Goal: Answer question/provide support: Share knowledge or assist other users

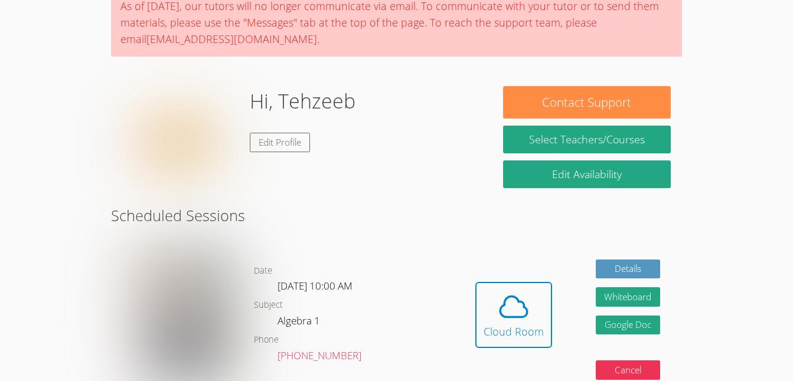
scroll to position [106, 0]
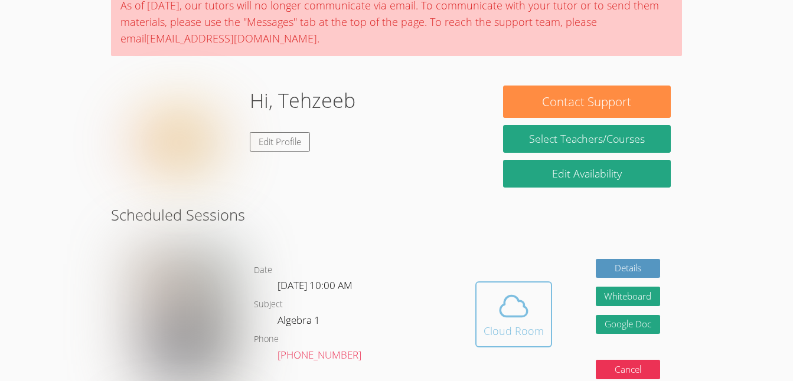
click at [498, 322] on icon at bounding box center [513, 306] width 33 height 33
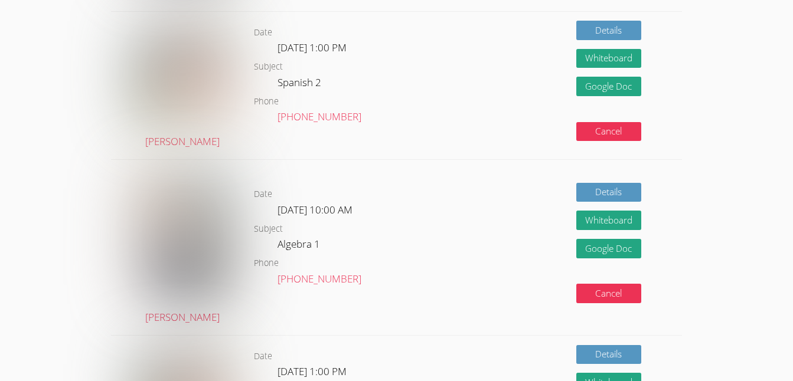
scroll to position [506, 0]
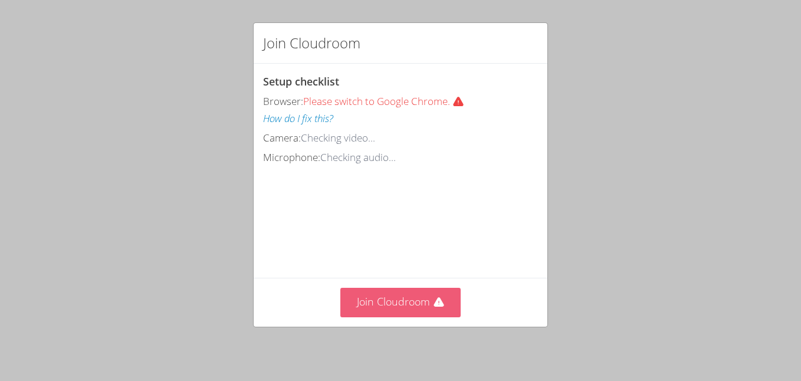
click at [375, 313] on button "Join Cloudroom" at bounding box center [401, 302] width 121 height 29
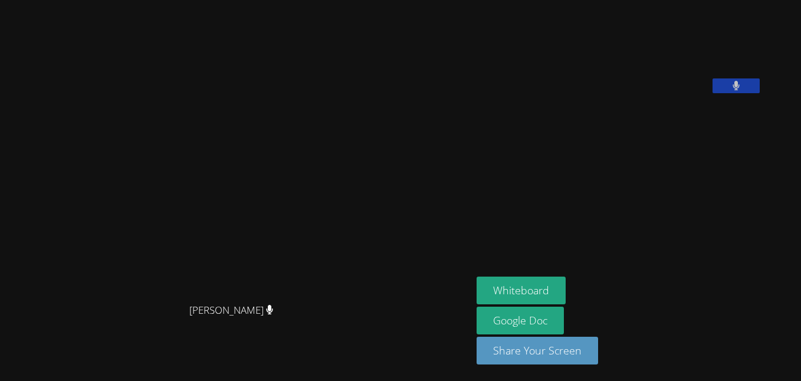
click at [556, 223] on aside "[PERSON_NAME] Whiteboard Google Doc Share Your Screen" at bounding box center [619, 190] width 295 height 381
click at [551, 280] on button "Whiteboard" at bounding box center [521, 291] width 89 height 28
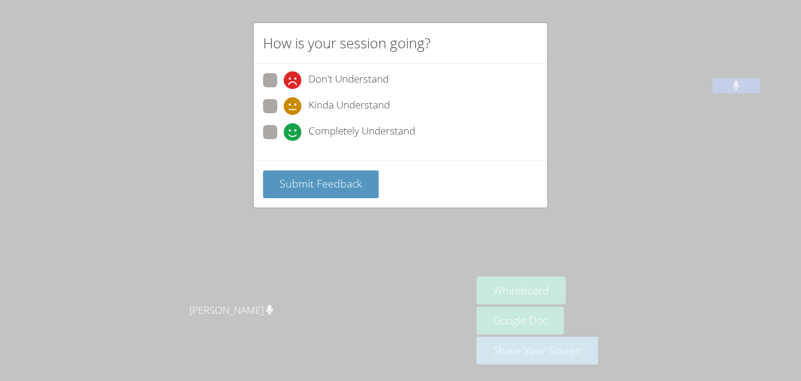
click at [284, 141] on span at bounding box center [284, 141] width 0 height 0
click at [284, 131] on input "Completely Understand" at bounding box center [289, 130] width 10 height 10
radio input "true"
click at [294, 182] on span "Submit Feedback" at bounding box center [321, 183] width 83 height 14
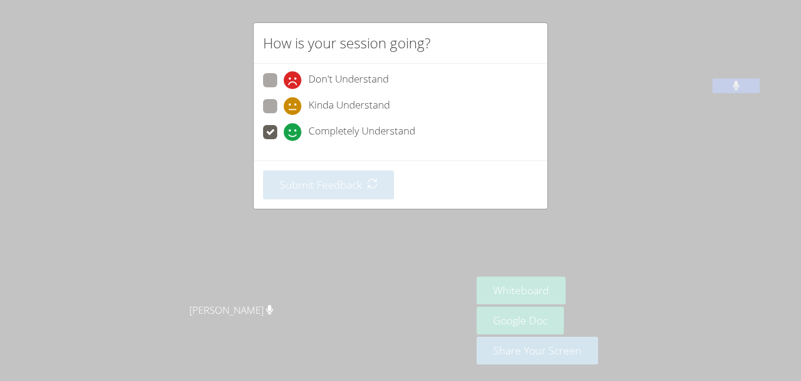
click at [336, 207] on div "Submit Feedback" at bounding box center [401, 185] width 294 height 48
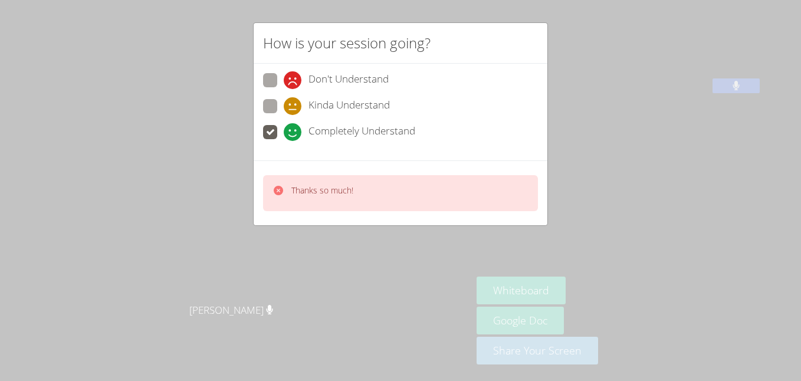
drag, startPoint x: 336, startPoint y: 207, endPoint x: 214, endPoint y: 185, distance: 123.5
click at [214, 185] on div "How is your session going? Don't Understand Kinda Understand Completely Underst…" at bounding box center [400, 190] width 801 height 381
